Goal: Task Accomplishment & Management: Use online tool/utility

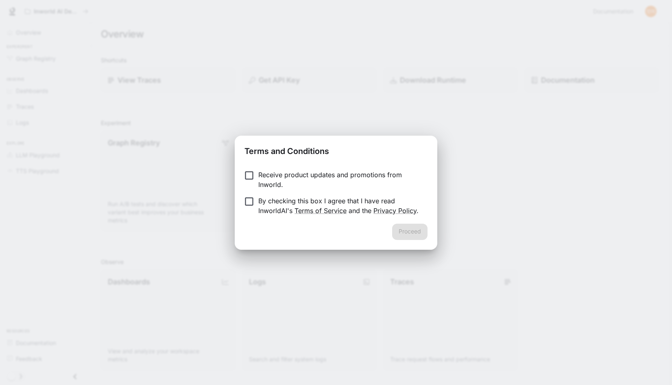
drag, startPoint x: 350, startPoint y: 176, endPoint x: 347, endPoint y: 204, distance: 27.9
click at [350, 177] on p "Receive product updates and promotions from Inworld." at bounding box center [339, 180] width 163 height 20
drag, startPoint x: 363, startPoint y: 204, endPoint x: 368, endPoint y: 205, distance: 4.9
click at [368, 205] on p "By checking this box I agree that I have read InworldAI's Terms of Service and …" at bounding box center [339, 206] width 163 height 20
click at [365, 205] on p "By checking this box I agree that I have read InworldAI's Terms of Service and …" at bounding box center [339, 206] width 163 height 20
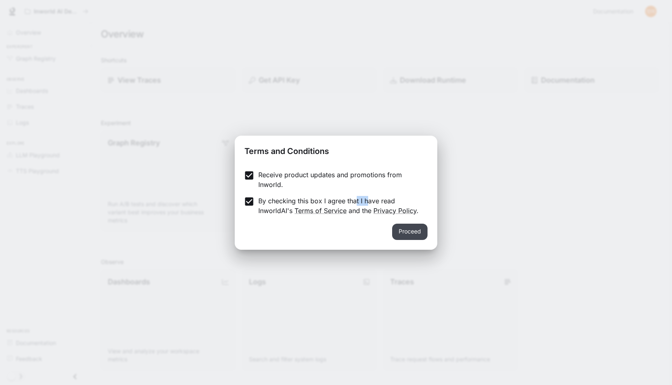
click at [412, 233] on button "Proceed" at bounding box center [409, 231] width 35 height 16
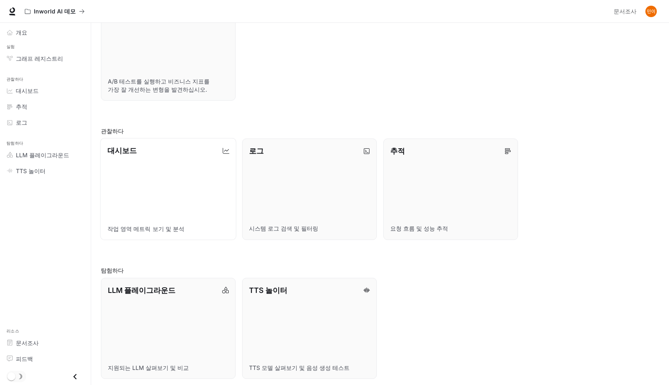
scroll to position [134, 0]
click at [162, 203] on link "대시보드 작업 영역 메트릭 보기 및 분석" at bounding box center [168, 186] width 136 height 102
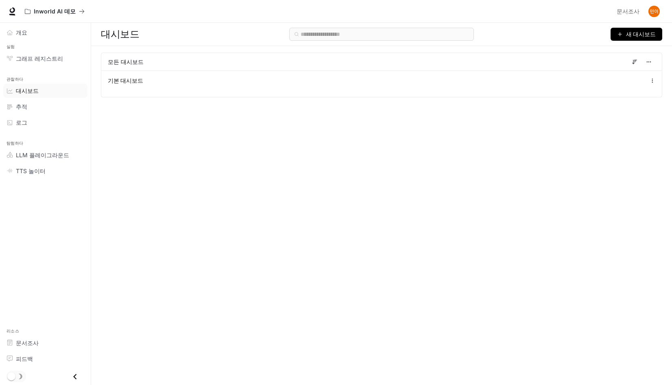
click at [639, 36] on span "새 대시보드" at bounding box center [641, 34] width 30 height 9
click at [596, 50] on div "대시보드 만들기" at bounding box center [622, 51] width 68 height 9
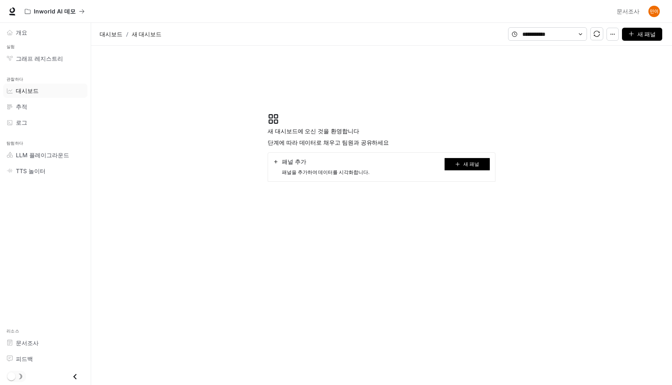
click at [462, 163] on button "새 패널" at bounding box center [468, 164] width 46 height 13
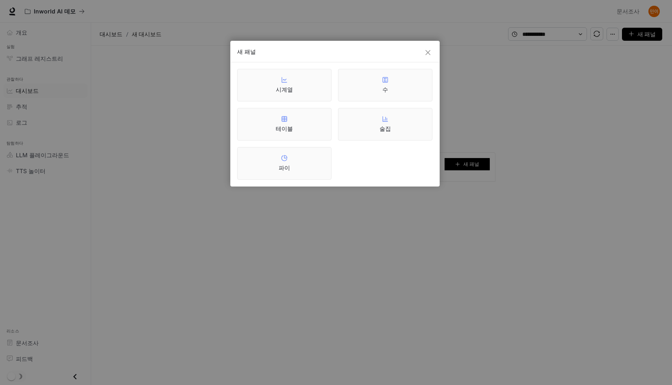
click at [489, 95] on div "새 패널 시계열 수 테이블 술집 파이" at bounding box center [336, 192] width 672 height 385
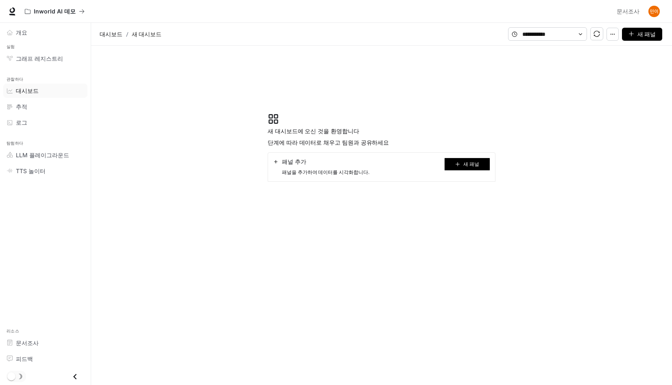
click at [301, 153] on div "새 대시보드에 오신 것을 환영합니다 단계에 따라 데이터로 채우고 팀원과 공유하세요 패널 추가 패널을 추가하여 데이터를 시각화합니다. 새 패널" at bounding box center [382, 147] width 228 height 68
click at [299, 159] on span "패널 추가" at bounding box center [294, 162] width 24 height 8
click at [616, 35] on icon "button" at bounding box center [613, 34] width 6 height 6
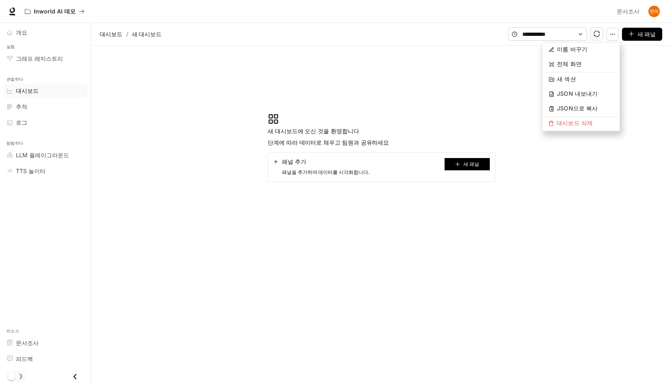
drag, startPoint x: 611, startPoint y: 37, endPoint x: 198, endPoint y: 56, distance: 412.8
click at [601, 38] on div "새 패널" at bounding box center [585, 33] width 154 height 13
click at [50, 14] on p "Inworld AI 데모" at bounding box center [55, 11] width 42 height 7
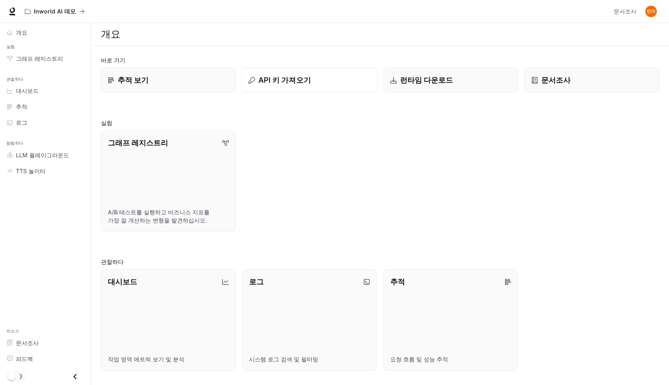
click at [277, 78] on p "API 키 가져오기" at bounding box center [284, 79] width 53 height 11
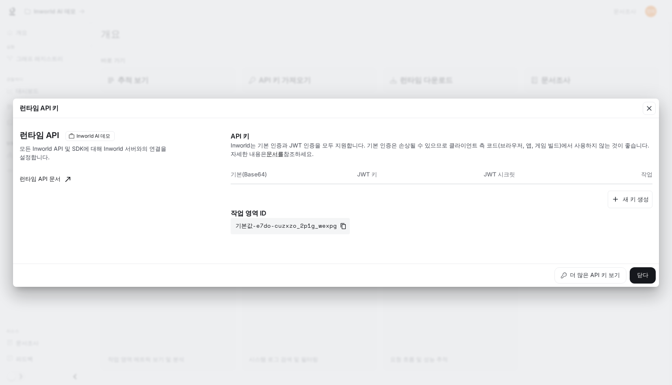
click at [374, 52] on div "런타임 API 키 런타임 API Inworld AI 데모 모든 Inworld API 및 SDK에 대해 Inworld 서버와의 연결을 설정합니다…" at bounding box center [336, 192] width 672 height 385
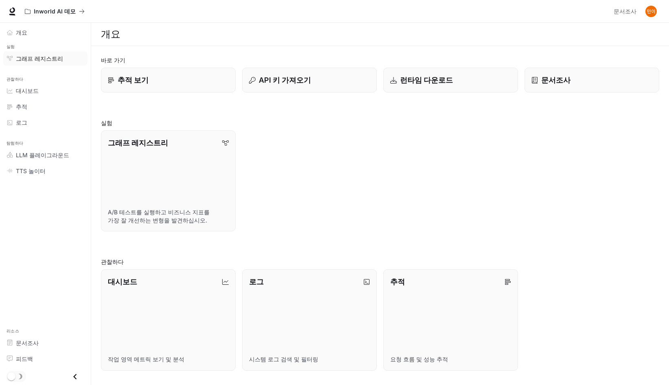
click at [48, 58] on span "그래프 레지스트리" at bounding box center [39, 58] width 47 height 9
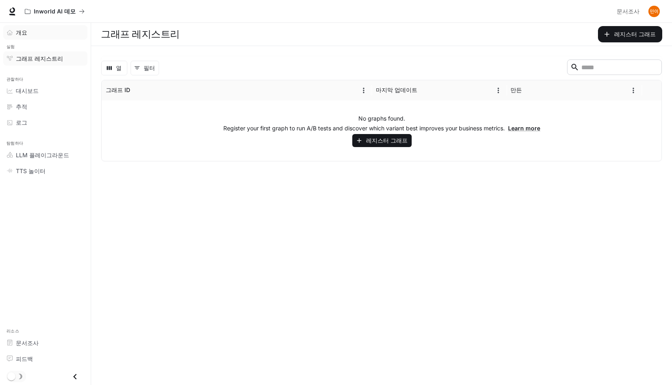
click at [31, 32] on div "개요" at bounding box center [50, 32] width 68 height 9
